Goal: Navigation & Orientation: Understand site structure

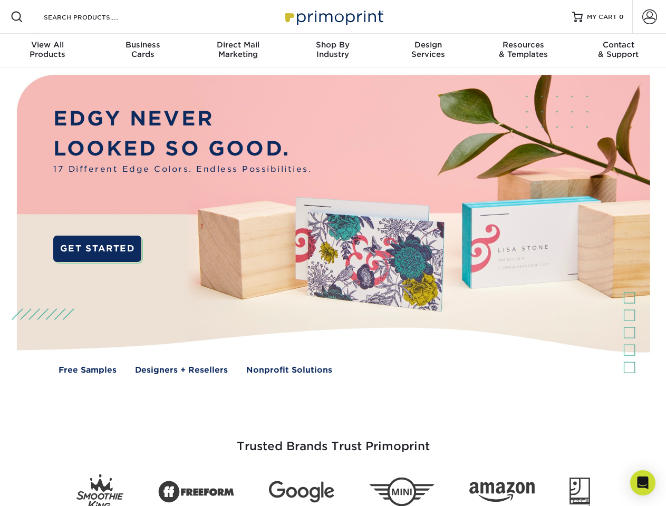
click at [333, 253] on img at bounding box center [332, 231] width 659 height 329
click at [17, 17] on span at bounding box center [17, 17] width 13 height 13
click at [649, 17] on span at bounding box center [649, 16] width 15 height 15
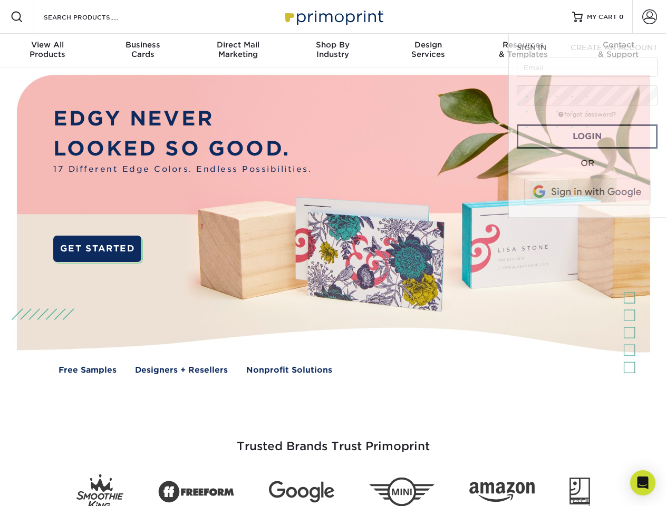
click at [47, 51] on div "View All Products" at bounding box center [47, 49] width 95 height 19
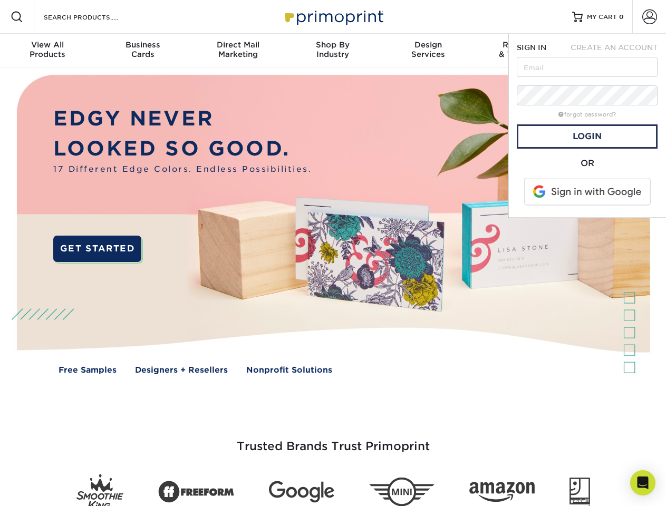
click at [142, 51] on div "Business Cards" at bounding box center [142, 49] width 95 height 19
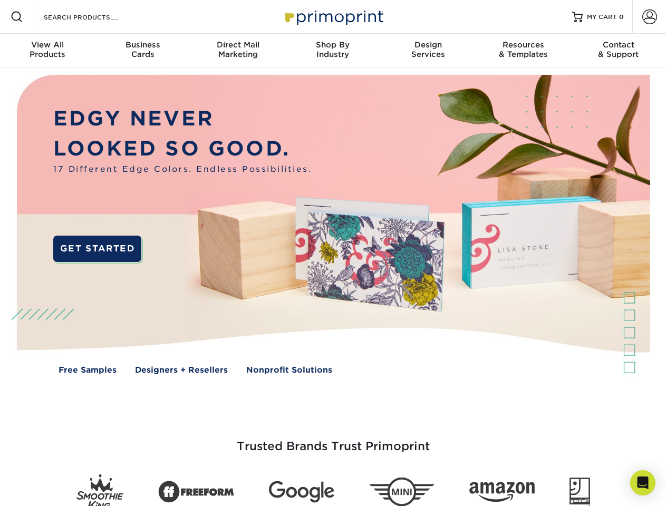
click at [238, 51] on div "Direct Mail Marketing" at bounding box center [237, 49] width 95 height 19
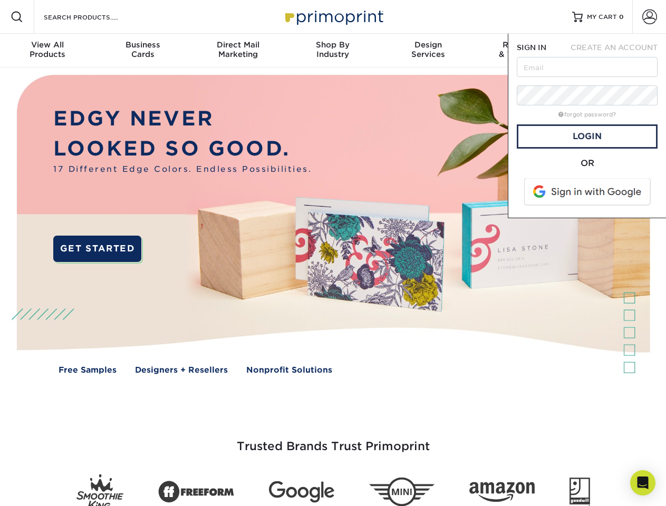
click at [333, 51] on div "Shop By Industry" at bounding box center [332, 49] width 95 height 19
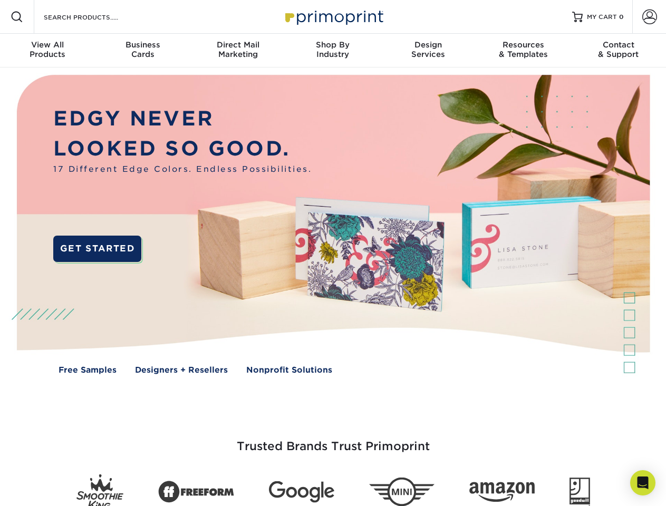
click at [428, 51] on div "Design Services" at bounding box center [428, 49] width 95 height 19
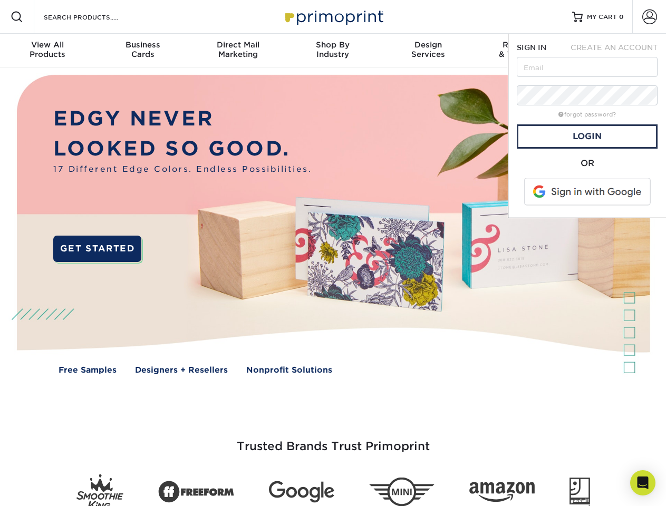
click at [523, 51] on span "SIGN IN" at bounding box center [532, 47] width 30 height 8
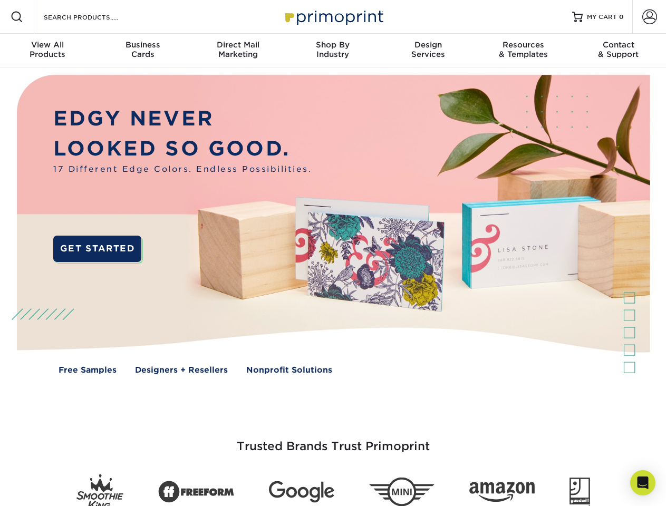
click at [618, 51] on div "Contact & Support" at bounding box center [618, 49] width 95 height 19
